Goal: Transaction & Acquisition: Purchase product/service

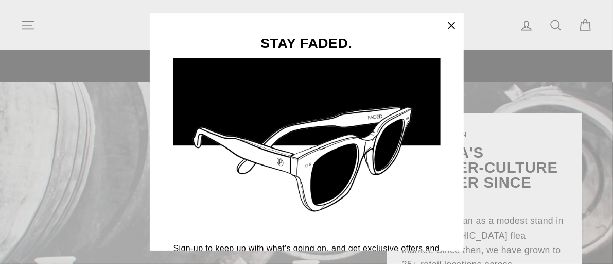
click at [455, 25] on icon "button" at bounding box center [451, 25] width 6 height 6
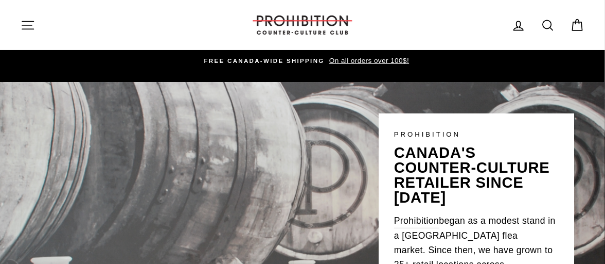
click at [28, 23] on icon "button" at bounding box center [28, 25] width 14 height 14
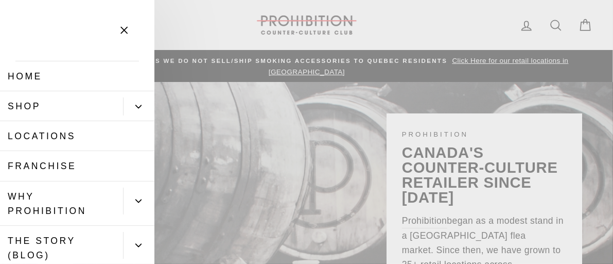
click at [135, 103] on icon "Primary" at bounding box center [138, 106] width 6 height 6
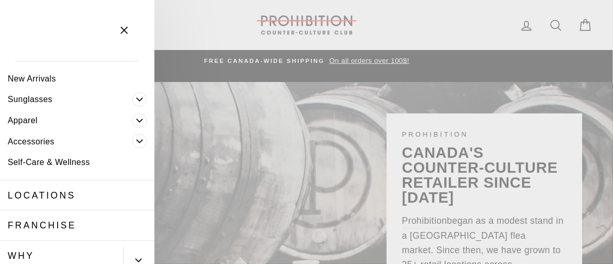
scroll to position [53, 0]
click at [136, 141] on icon "Primary" at bounding box center [139, 141] width 6 height 6
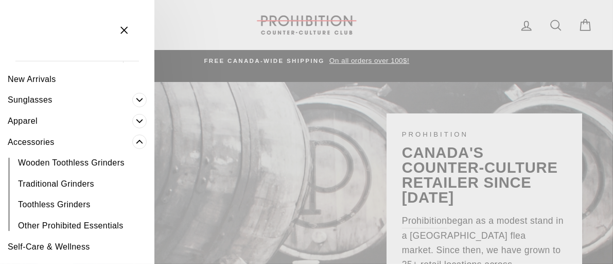
click at [137, 120] on icon "Primary" at bounding box center [140, 120] width 6 height 3
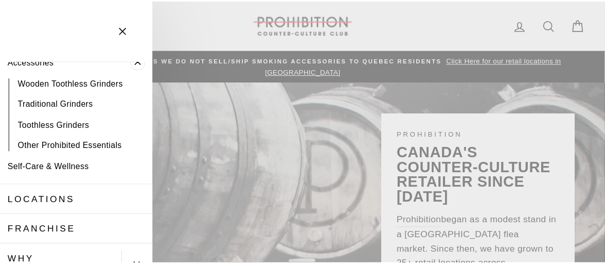
scroll to position [258, 0]
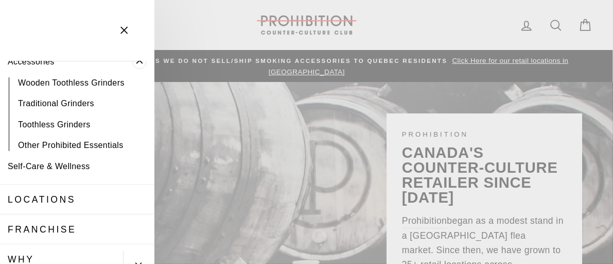
click at [127, 31] on icon "button" at bounding box center [124, 30] width 14 height 14
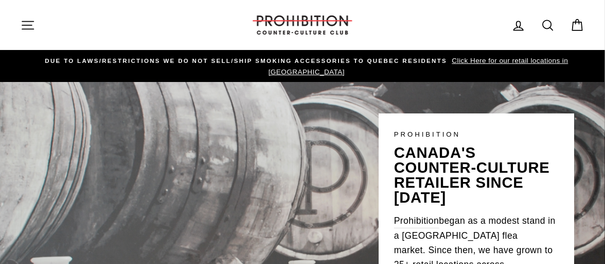
click at [548, 24] on icon at bounding box center [548, 25] width 14 height 14
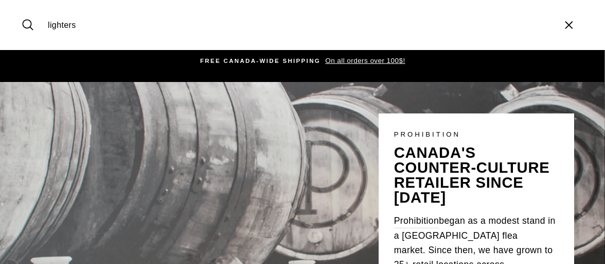
type input "lighters"
click at [21, 8] on button "Search" at bounding box center [32, 25] width 22 height 34
